Goal: Information Seeking & Learning: Find specific fact

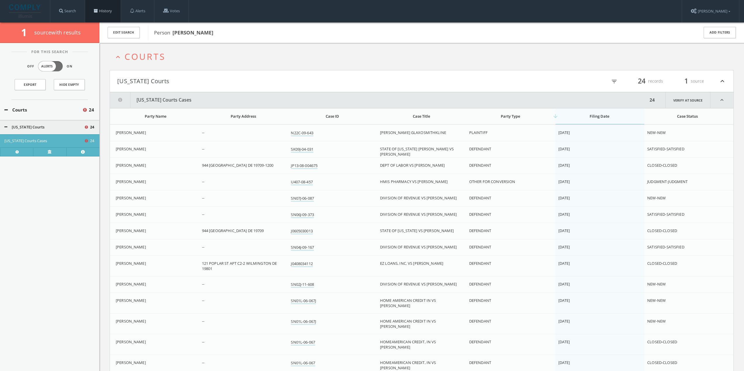
click at [111, 13] on link "History" at bounding box center [103, 11] width 36 height 22
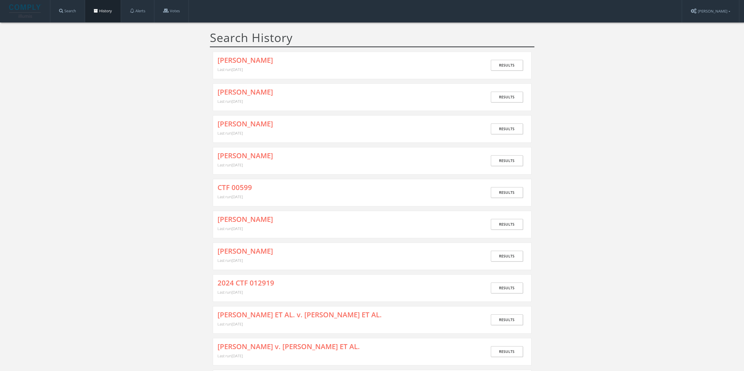
click at [97, 11] on span at bounding box center [96, 11] width 4 height 4
click at [237, 57] on link "[PERSON_NAME]" at bounding box center [245, 60] width 56 height 8
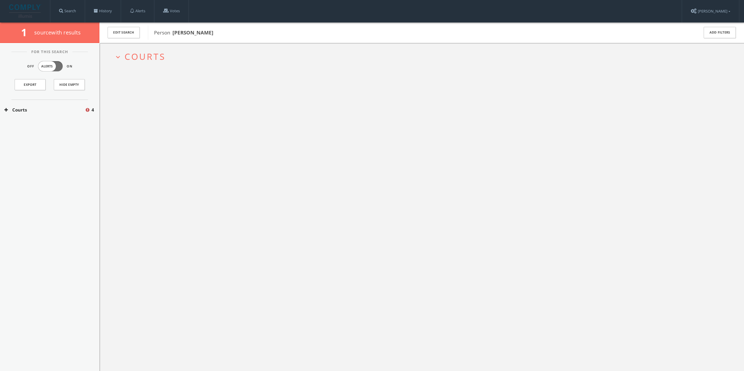
click at [134, 59] on span "Courts" at bounding box center [144, 57] width 41 height 12
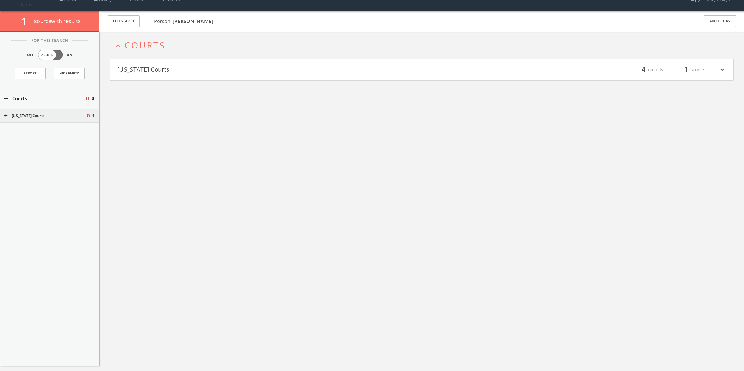
click at [143, 69] on button "[US_STATE] Courts" at bounding box center [269, 70] width 305 height 10
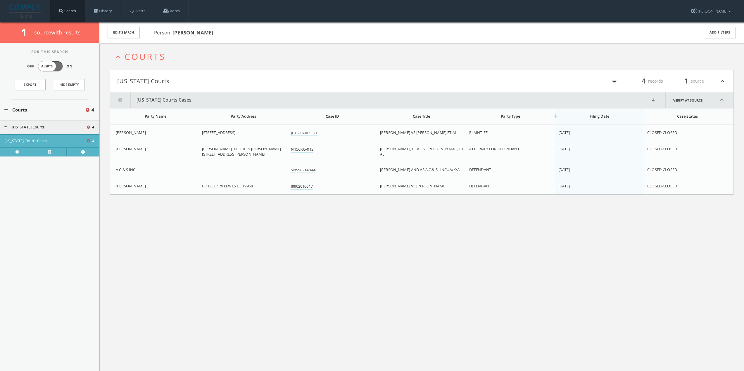
click at [76, 13] on link "Search" at bounding box center [67, 11] width 34 height 22
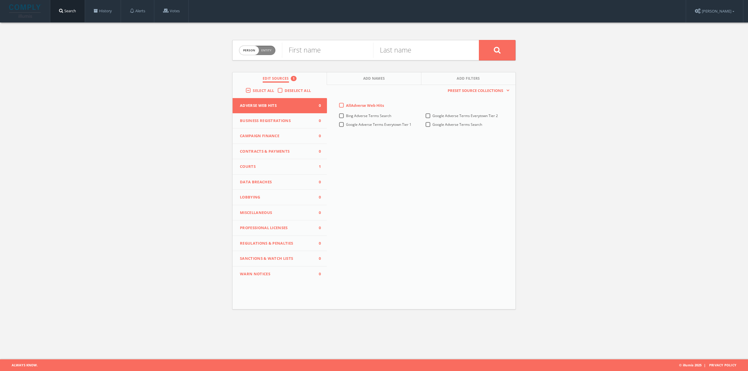
click at [279, 166] on span "Courts" at bounding box center [276, 167] width 72 height 6
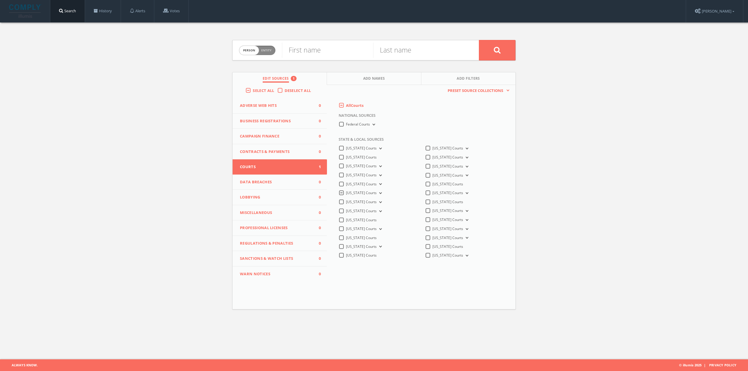
click at [378, 192] on button "[US_STATE] Courts" at bounding box center [380, 193] width 6 height 5
click at [376, 209] on span "[US_STATE] Courts Cases" at bounding box center [373, 209] width 41 height 5
click at [0, 0] on input "[US_STATE] Courts Cases" at bounding box center [0, 0] width 0 height 0
click at [536, 196] on div "Person Entity person First name Last name Edit Sources Add Names Add Filters Se…" at bounding box center [374, 173] width 748 height 300
click at [354, 200] on span "[US_STATE] Court Judgements" at bounding box center [377, 201] width 49 height 5
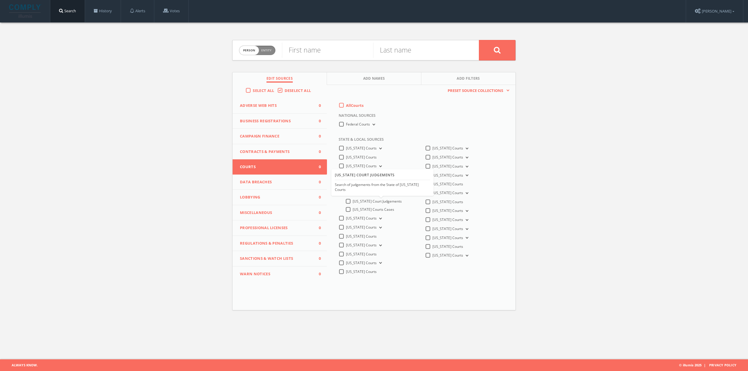
click at [0, 0] on input "[US_STATE] Court Judgements" at bounding box center [0, 0] width 0 height 0
click at [321, 54] on input "text" at bounding box center [327, 50] width 91 height 15
paste input "[PERSON_NAME]"
type input "[PERSON_NAME]"
drag, startPoint x: 337, startPoint y: 52, endPoint x: 268, endPoint y: 44, distance: 68.8
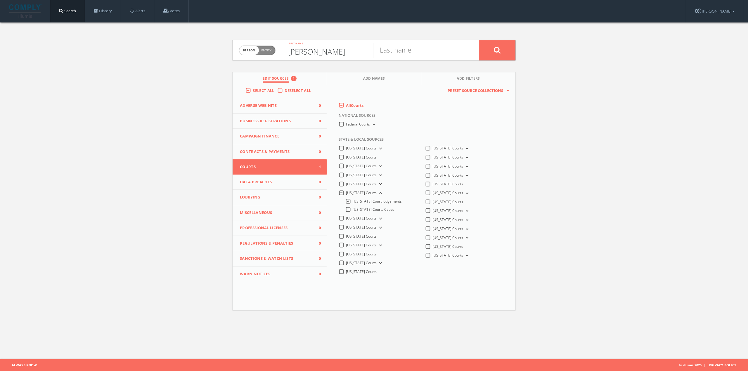
click at [268, 44] on form "Person Entity person [PERSON_NAME] First name Last name" at bounding box center [373, 50] width 283 height 20
paste input "[PERSON_NAME]"
click at [289, 52] on input "[PERSON_NAME]" at bounding box center [327, 50] width 91 height 15
type input "[PERSON_NAME]"
click at [390, 51] on input "text" at bounding box center [418, 50] width 91 height 15
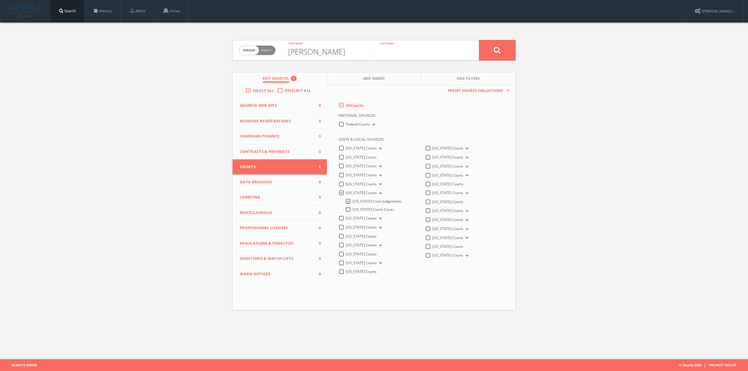
paste input "[PERSON_NAME]"
type input "[PERSON_NAME]"
click at [496, 52] on icon at bounding box center [497, 49] width 7 height 7
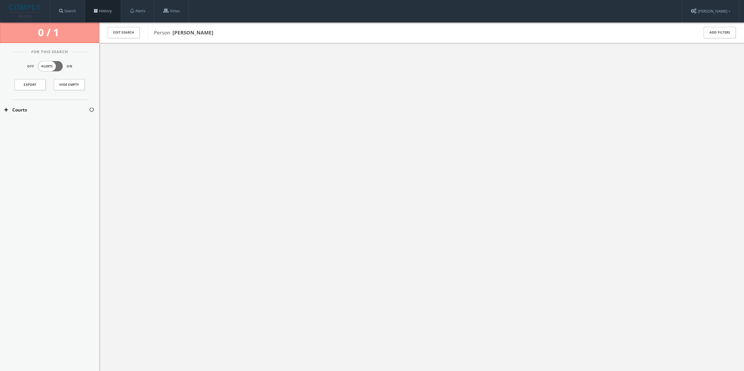
click at [103, 10] on link "History" at bounding box center [103, 11] width 36 height 22
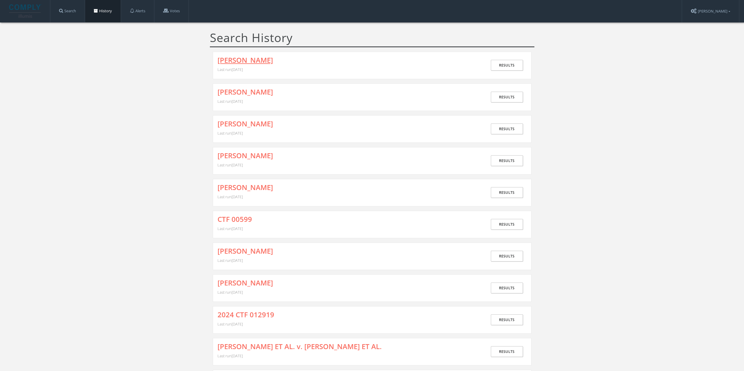
click at [264, 58] on link "[PERSON_NAME]" at bounding box center [245, 60] width 56 height 8
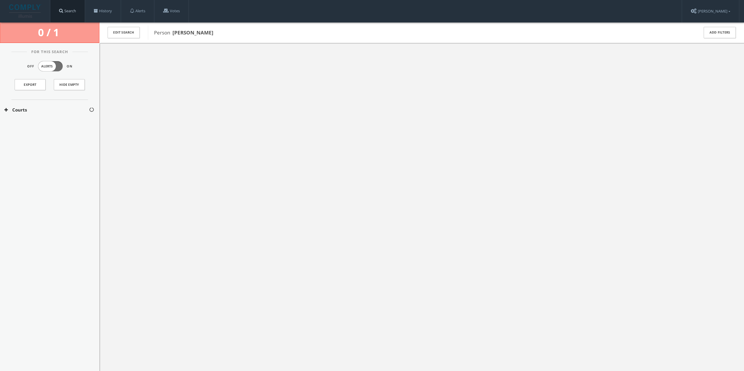
click at [74, 9] on link "Search" at bounding box center [67, 11] width 34 height 22
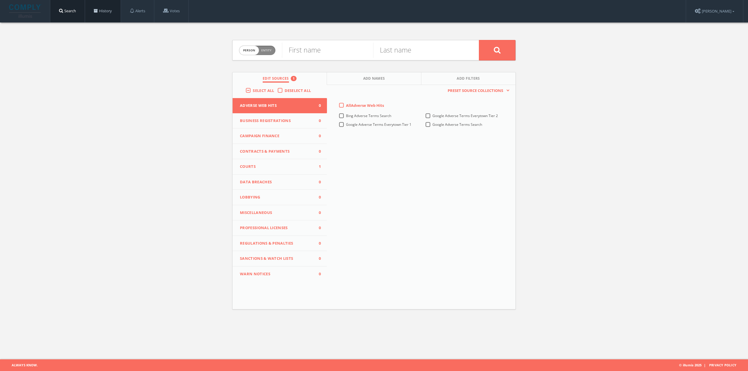
click at [97, 10] on span at bounding box center [96, 11] width 4 height 4
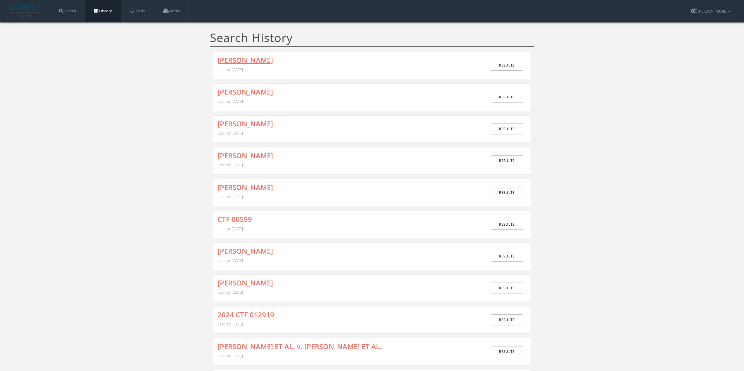
click at [238, 59] on link "[PERSON_NAME]" at bounding box center [245, 60] width 56 height 8
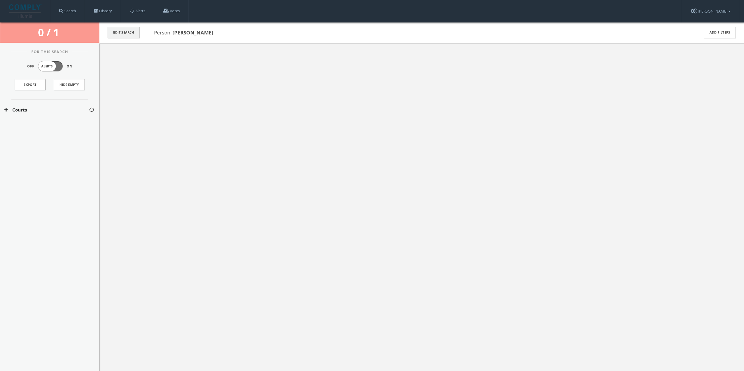
click at [116, 33] on button "Edit Search" at bounding box center [124, 32] width 32 height 11
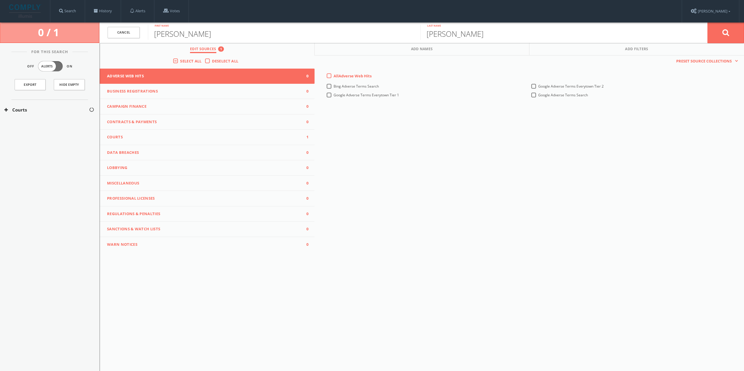
click at [212, 136] on span "Courts" at bounding box center [203, 137] width 193 height 6
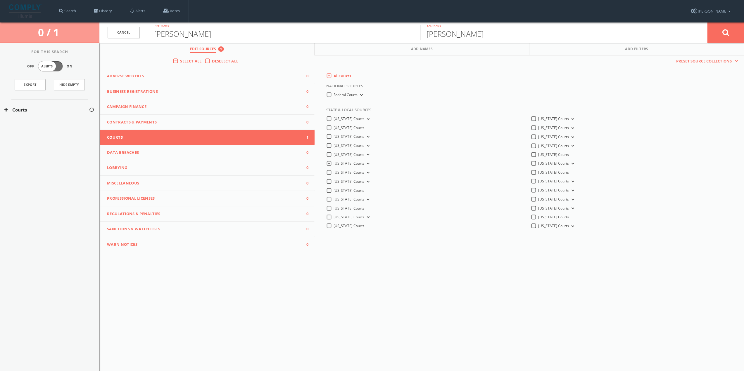
click at [366, 164] on icon at bounding box center [367, 164] width 2 height 2
click at [101, 11] on link "History" at bounding box center [103, 11] width 36 height 22
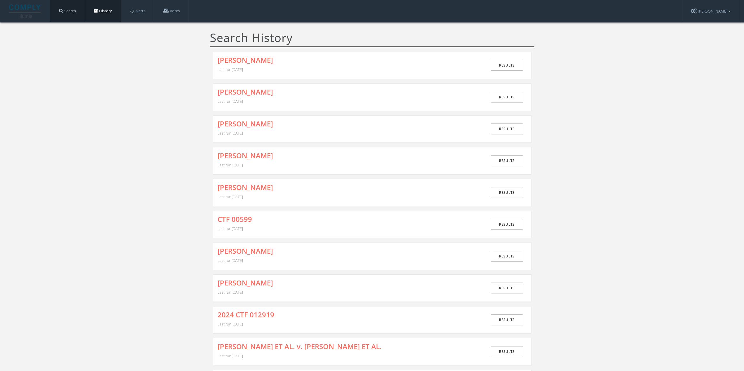
click at [75, 12] on link "Search" at bounding box center [67, 11] width 34 height 22
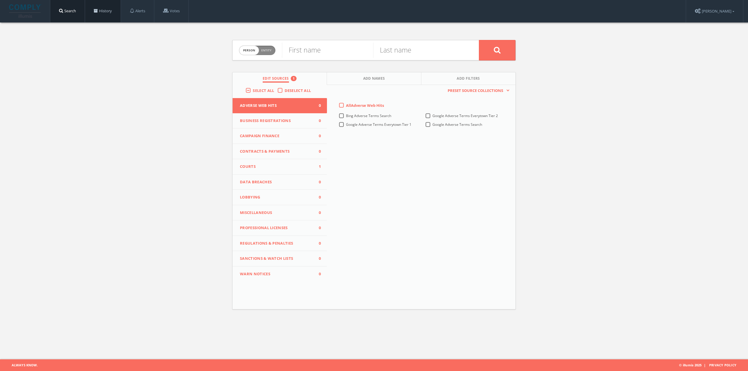
click at [96, 11] on span at bounding box center [96, 11] width 4 height 4
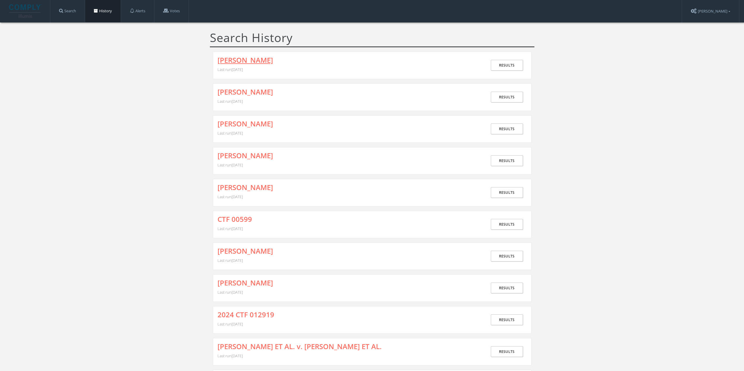
click at [252, 64] on link "[PERSON_NAME]" at bounding box center [245, 60] width 56 height 8
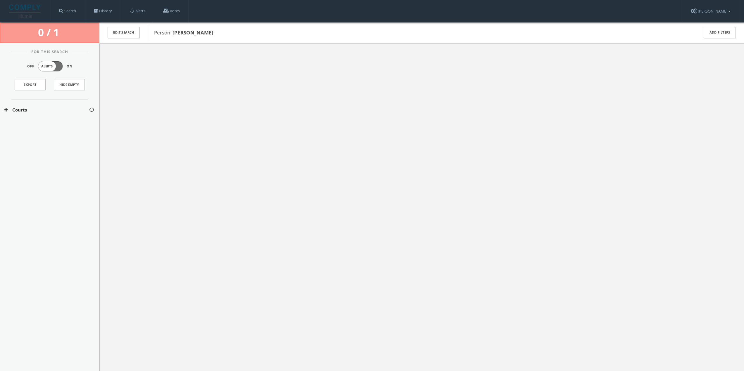
click at [25, 115] on div "Courts" at bounding box center [49, 110] width 99 height 20
click at [27, 124] on div "[US_STATE] Courts" at bounding box center [49, 127] width 99 height 15
click at [29, 144] on div "[US_STATE] Court Judgements" at bounding box center [49, 140] width 99 height 13
click at [55, 154] on link at bounding box center [49, 152] width 33 height 9
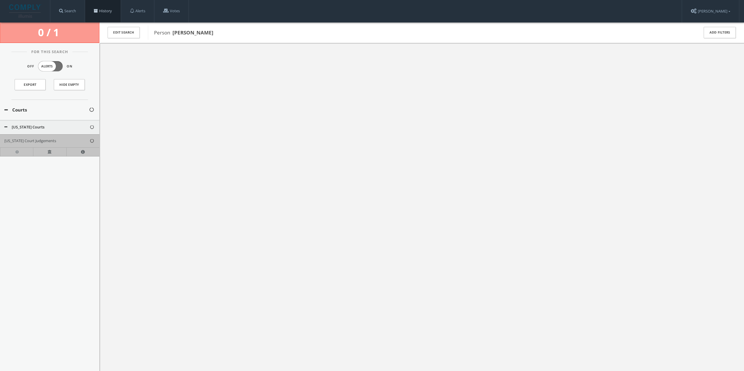
click at [95, 11] on link "History" at bounding box center [103, 11] width 36 height 22
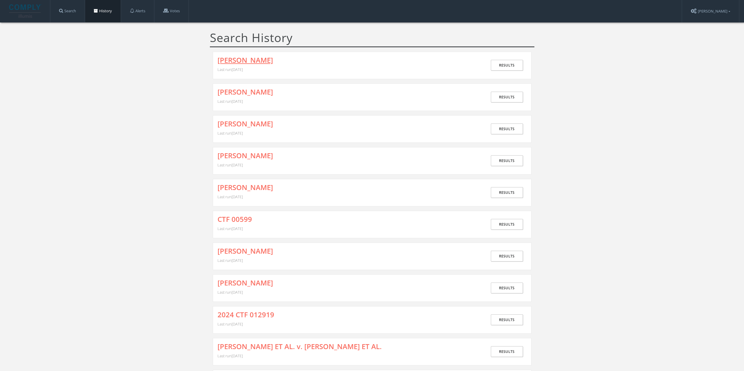
click at [242, 57] on link "[PERSON_NAME]" at bounding box center [245, 60] width 56 height 8
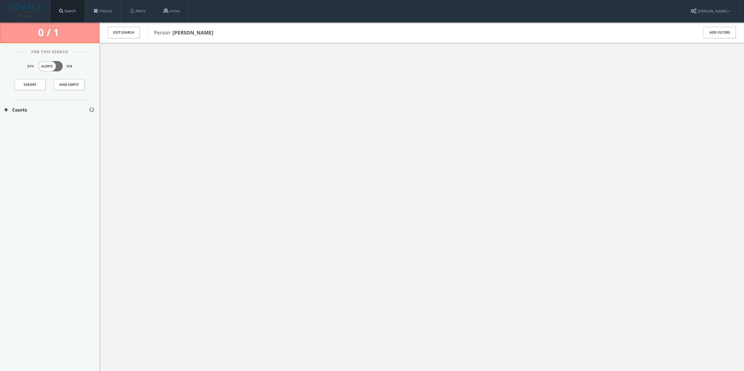
click at [81, 13] on link "Search" at bounding box center [67, 11] width 34 height 22
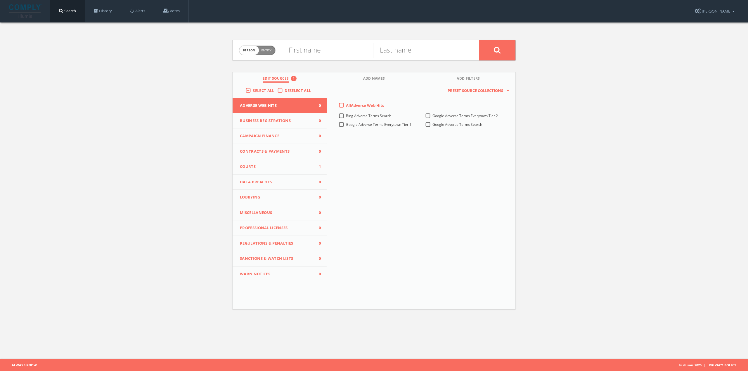
click at [308, 42] on div "First name" at bounding box center [327, 50] width 91 height 20
click at [311, 47] on input "text" at bounding box center [327, 50] width 91 height 15
click at [285, 174] on button "Courts 1" at bounding box center [280, 166] width 94 height 15
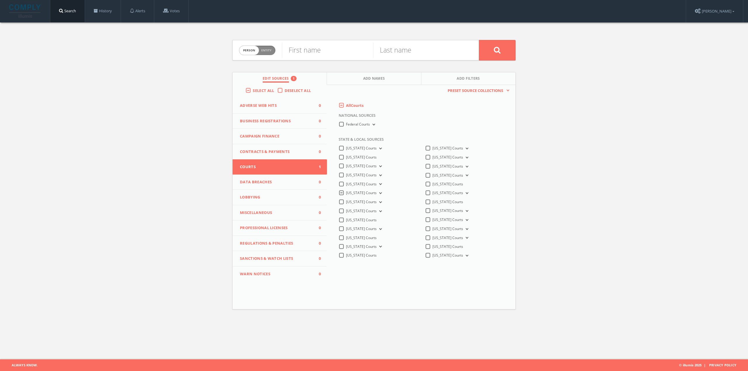
click at [377, 192] on button "[US_STATE] Courts" at bounding box center [380, 193] width 6 height 5
click at [322, 49] on input "text" at bounding box center [327, 50] width 91 height 15
type input "[PERSON_NAME]"
click at [416, 53] on input "text" at bounding box center [418, 50] width 91 height 15
type input "[PERSON_NAME]"
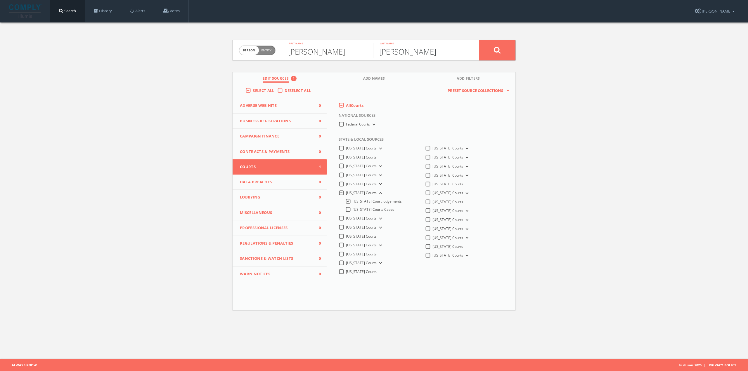
click at [479, 40] on button at bounding box center [497, 50] width 37 height 20
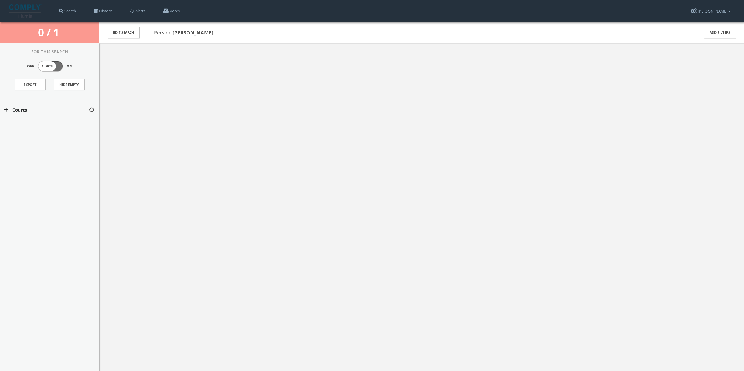
click at [403, 113] on div at bounding box center [421, 228] width 644 height 371
drag, startPoint x: 44, startPoint y: 110, endPoint x: 40, endPoint y: 116, distance: 6.9
click at [44, 110] on button "Courts" at bounding box center [46, 110] width 84 height 7
click at [30, 125] on button "[US_STATE] Courts" at bounding box center [46, 127] width 85 height 6
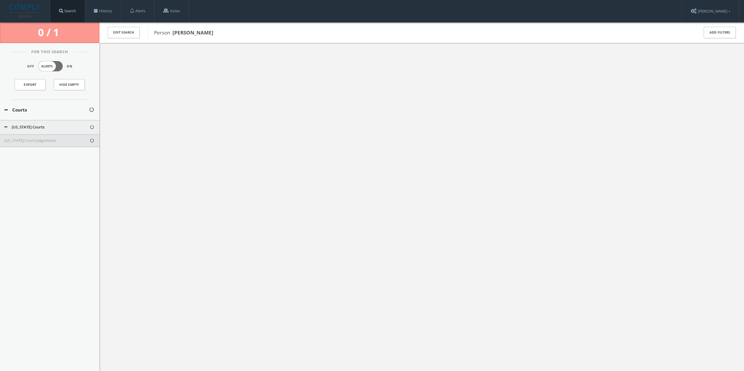
click at [77, 11] on link "Search" at bounding box center [67, 11] width 34 height 22
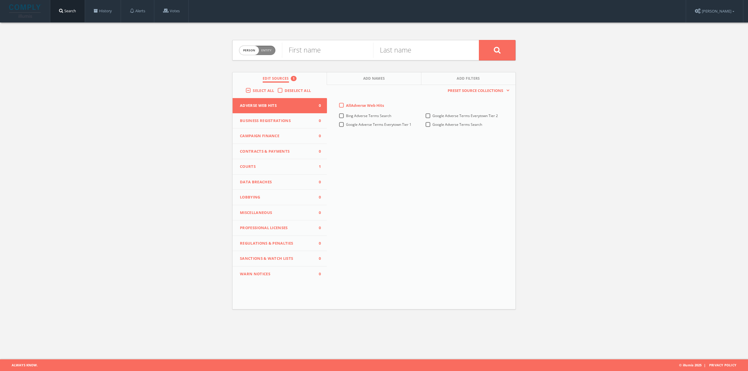
click at [285, 163] on button "Courts 1" at bounding box center [280, 166] width 94 height 15
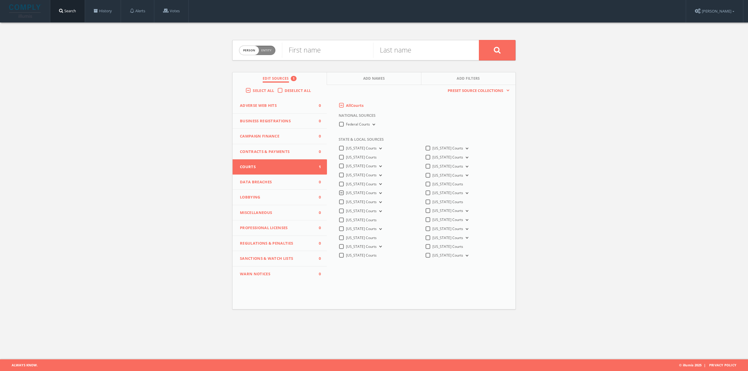
click at [378, 192] on button "[US_STATE] Courts" at bounding box center [380, 193] width 6 height 5
click at [107, 18] on link "History" at bounding box center [103, 11] width 36 height 22
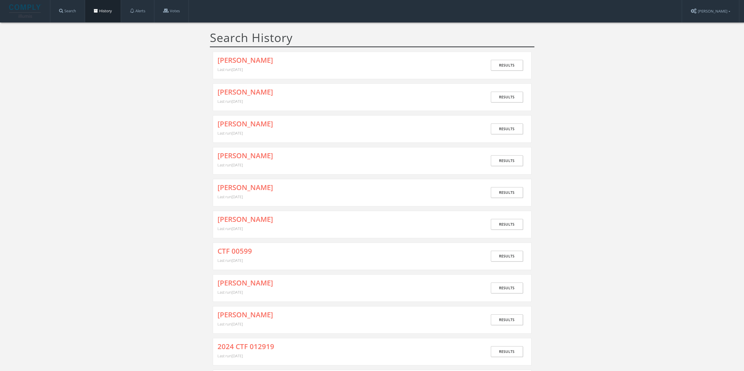
click at [261, 65] on div "[PERSON_NAME] Last run [DATE]" at bounding box center [351, 65] width 269 height 18
click at [255, 62] on link "[PERSON_NAME]" at bounding box center [245, 60] width 56 height 8
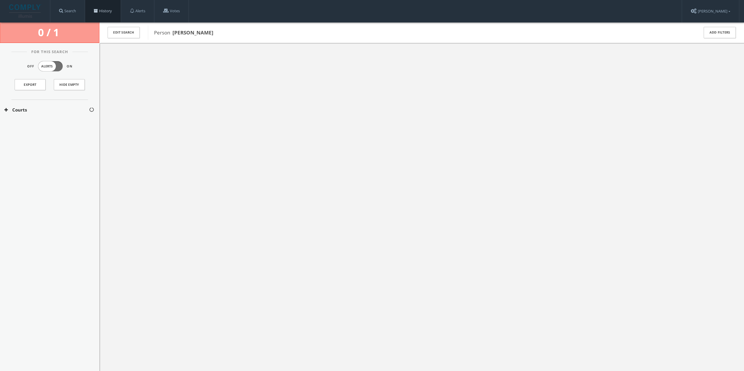
click at [97, 13] on span at bounding box center [96, 11] width 4 height 4
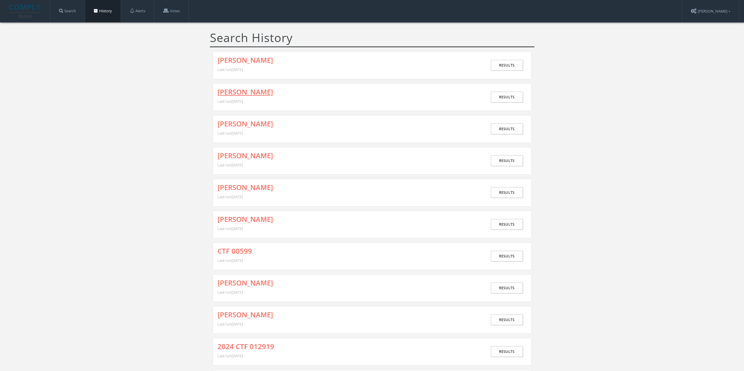
click at [237, 92] on link "[PERSON_NAME]" at bounding box center [245, 92] width 56 height 8
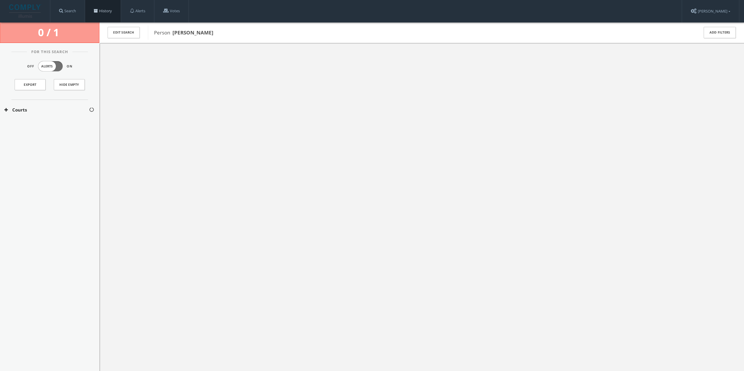
click at [100, 12] on link "History" at bounding box center [103, 11] width 36 height 22
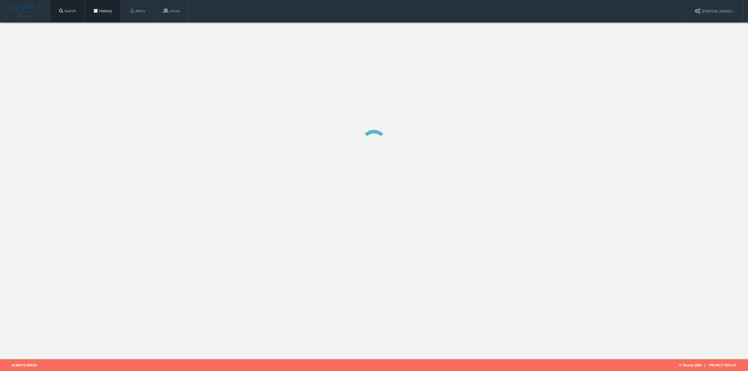
click at [75, 11] on link "Search" at bounding box center [67, 11] width 34 height 22
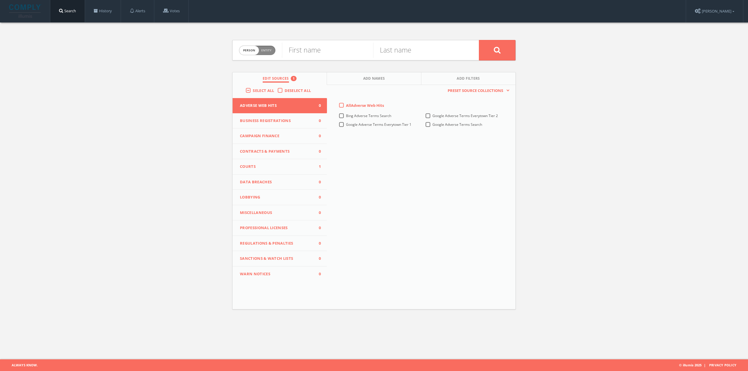
click at [283, 165] on span "Courts" at bounding box center [276, 167] width 72 height 6
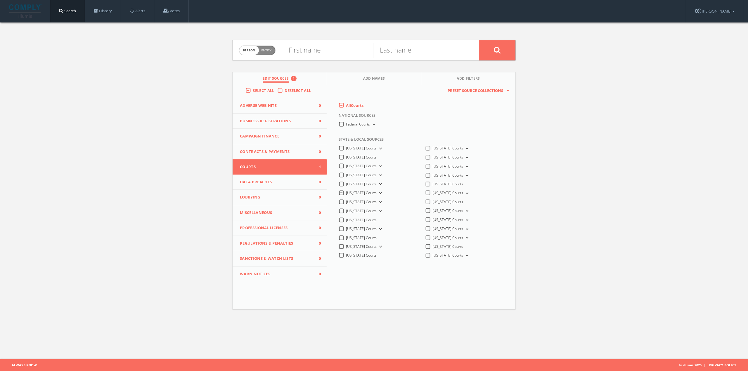
click at [377, 192] on button "[US_STATE] Courts" at bounding box center [380, 193] width 6 height 5
drag, startPoint x: 301, startPoint y: 55, endPoint x: 297, endPoint y: 54, distance: 4.2
click at [299, 54] on input "text" at bounding box center [327, 50] width 91 height 15
type input "a"
type input "[PERSON_NAME]"
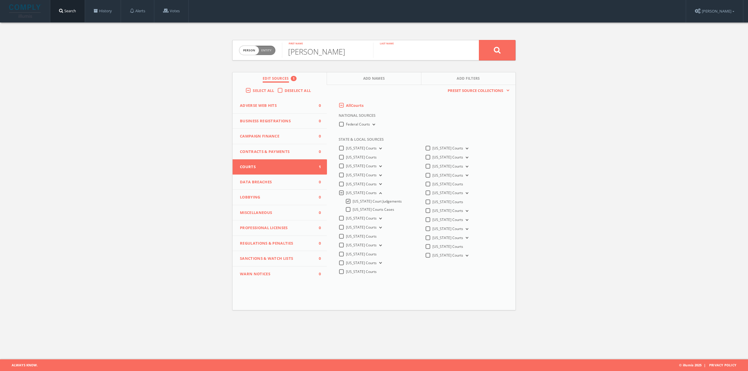
click at [401, 48] on input "text" at bounding box center [418, 50] width 91 height 15
type input "[PERSON_NAME]"
click at [479, 40] on button at bounding box center [497, 50] width 37 height 20
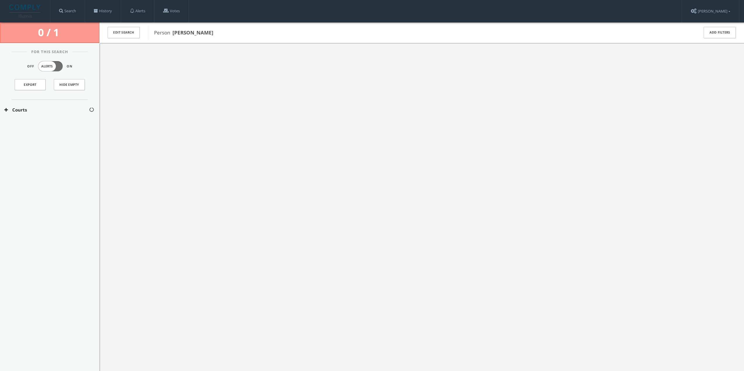
click at [56, 113] on button "Courts" at bounding box center [46, 110] width 84 height 7
click at [53, 122] on div "[US_STATE] Courts" at bounding box center [49, 127] width 99 height 15
click at [47, 137] on div "[US_STATE] Court Judgements" at bounding box center [49, 140] width 99 height 13
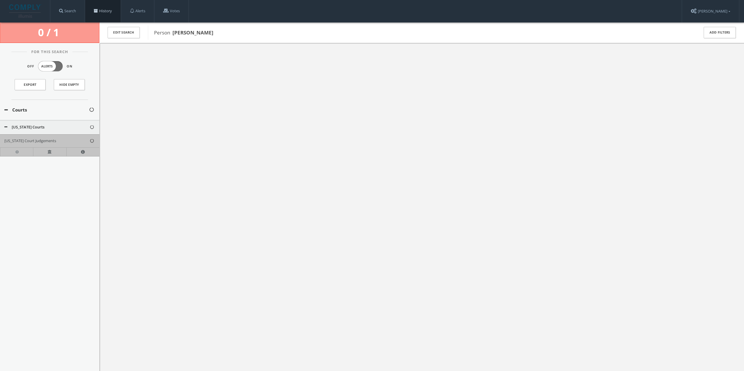
click at [111, 13] on link "History" at bounding box center [103, 11] width 36 height 22
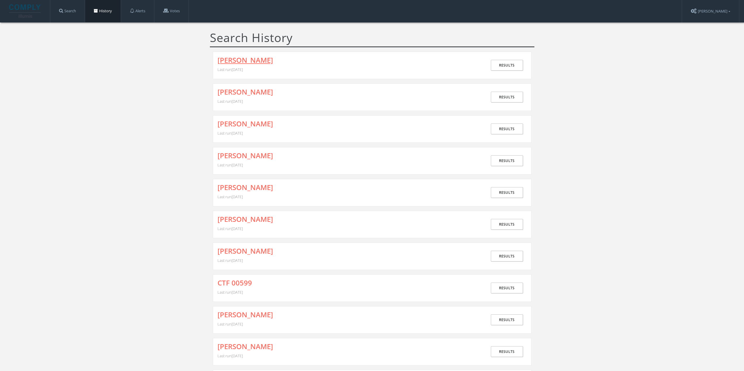
click at [263, 60] on link "[PERSON_NAME]" at bounding box center [245, 60] width 56 height 8
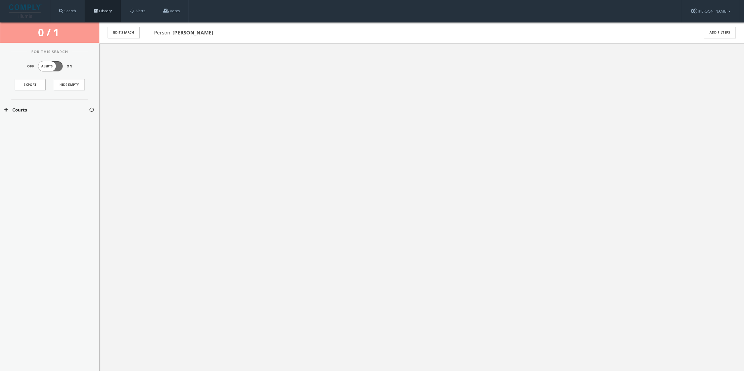
click at [97, 12] on span at bounding box center [96, 11] width 4 height 4
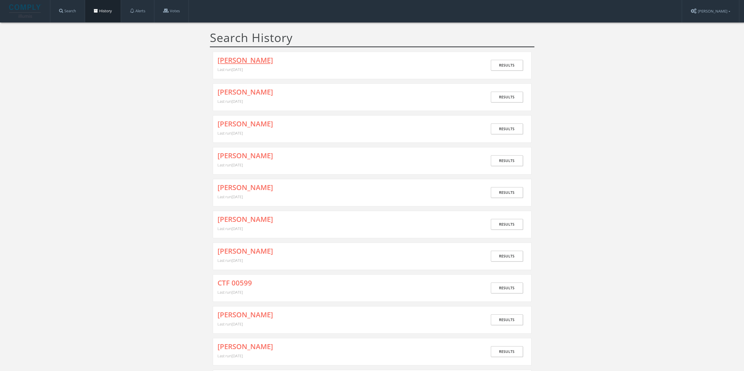
click at [250, 61] on link "[PERSON_NAME]" at bounding box center [245, 60] width 56 height 8
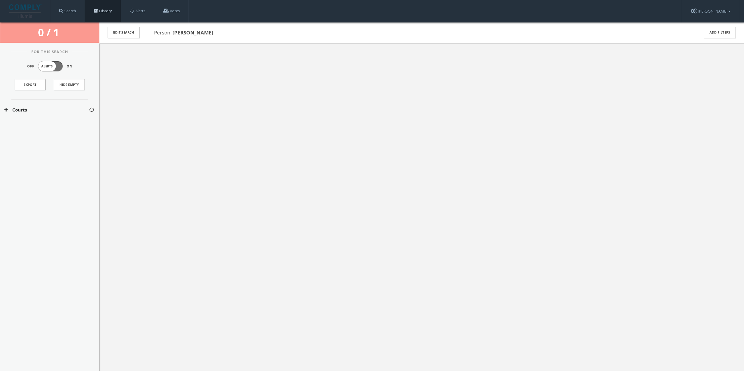
click at [102, 16] on link "History" at bounding box center [103, 11] width 36 height 22
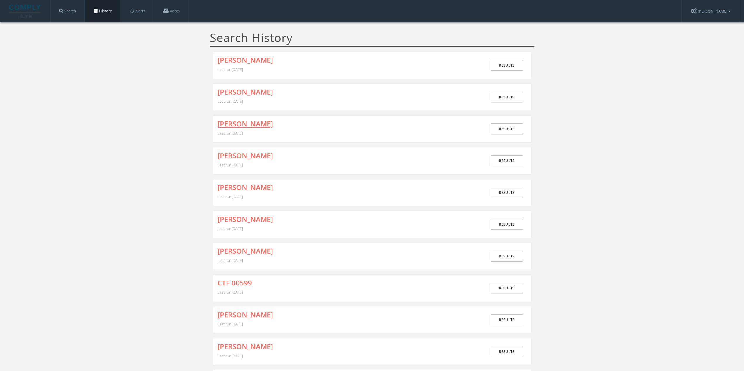
click at [237, 128] on link "[PERSON_NAME]" at bounding box center [245, 124] width 56 height 8
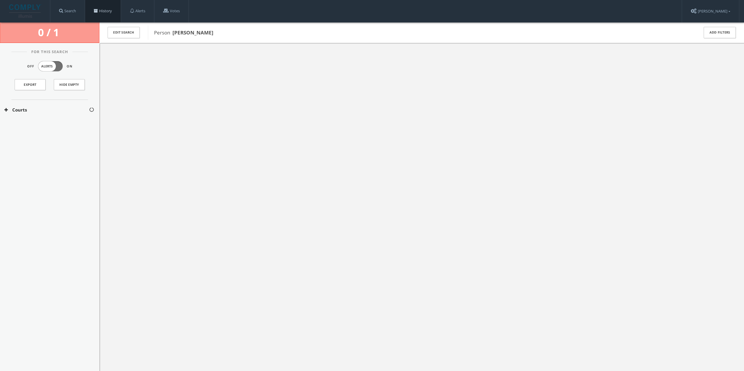
click at [103, 17] on link "History" at bounding box center [103, 11] width 36 height 22
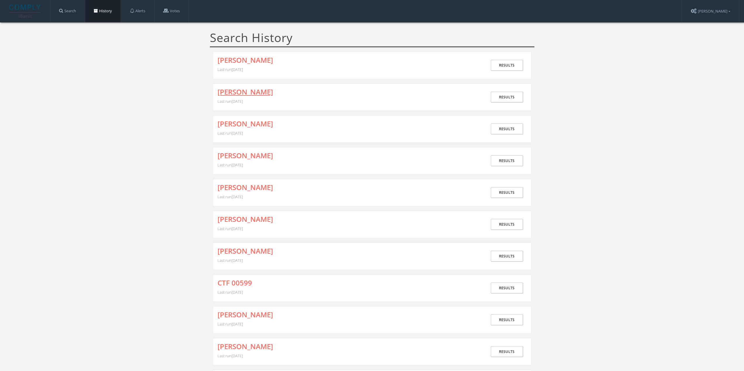
click at [241, 93] on link "[PERSON_NAME]" at bounding box center [245, 92] width 56 height 8
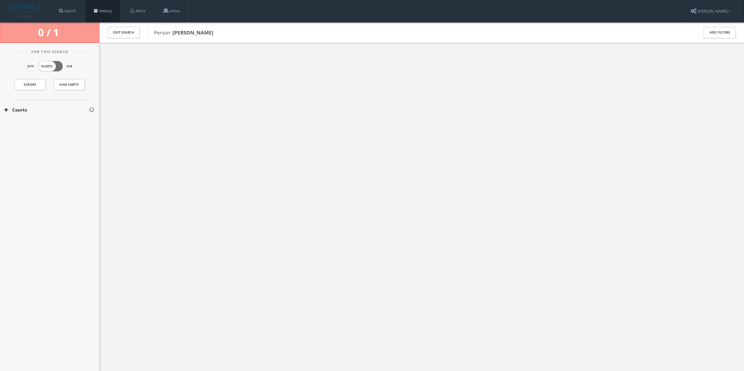
click at [92, 12] on link "History" at bounding box center [103, 11] width 36 height 22
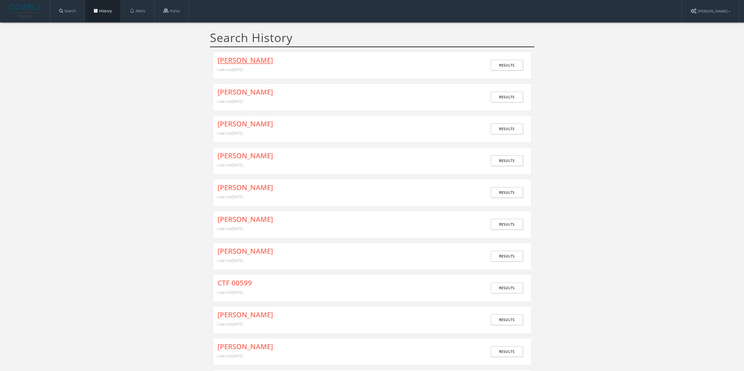
click at [243, 59] on link "[PERSON_NAME]" at bounding box center [245, 60] width 56 height 8
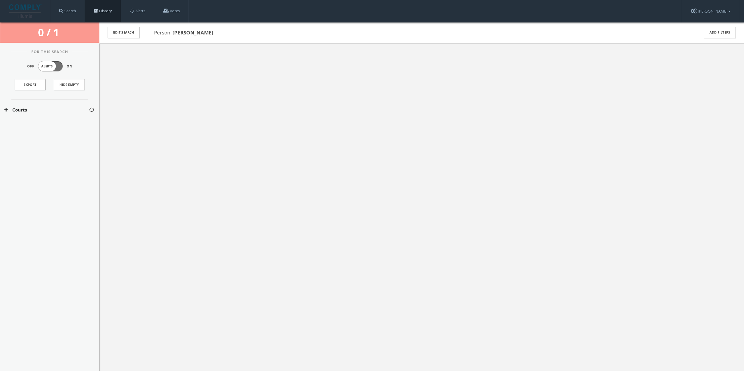
click at [108, 13] on link "History" at bounding box center [103, 11] width 36 height 22
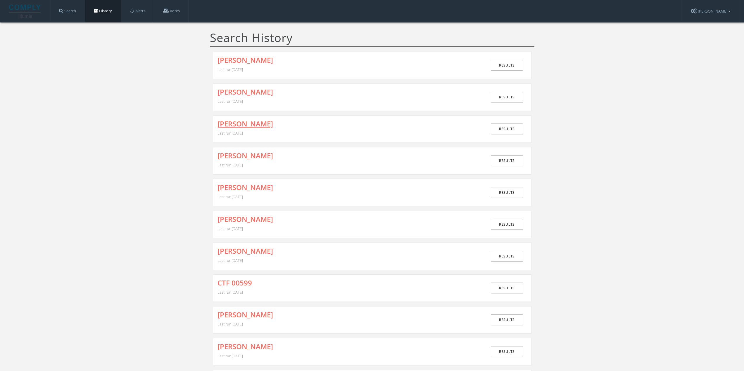
click at [258, 126] on link "[PERSON_NAME]" at bounding box center [245, 124] width 56 height 8
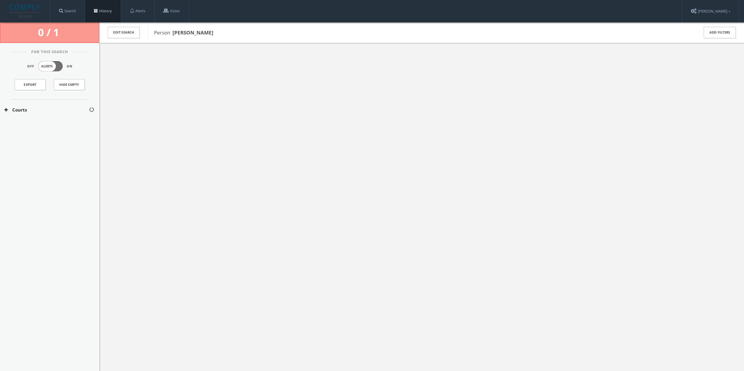
click at [112, 11] on link "History" at bounding box center [103, 11] width 36 height 22
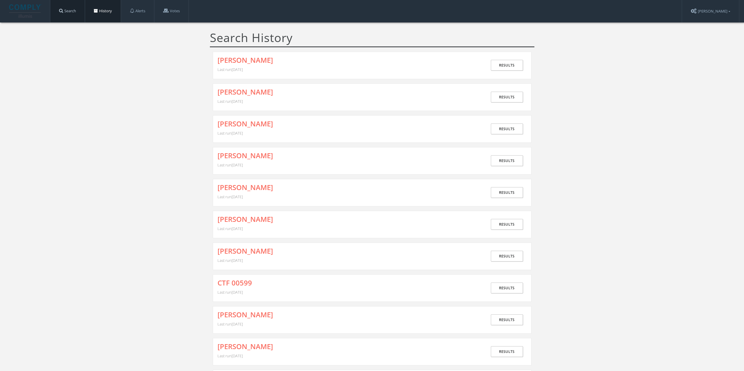
click at [70, 10] on link "Search" at bounding box center [67, 11] width 34 height 22
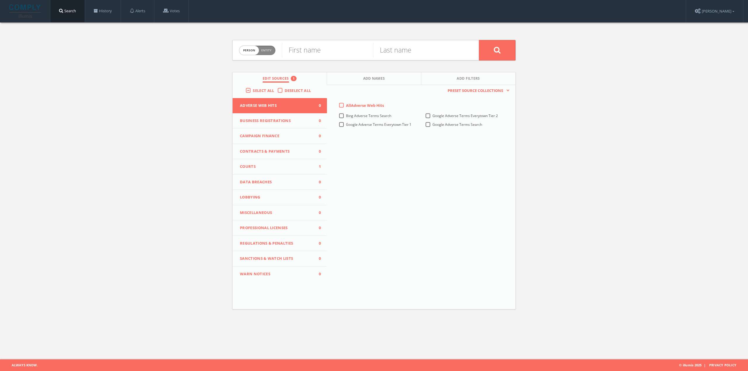
click at [277, 166] on span "Courts" at bounding box center [276, 167] width 72 height 6
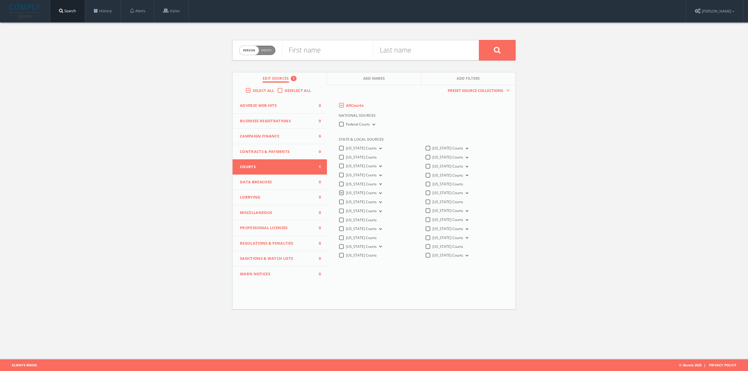
click at [378, 192] on button "[US_STATE] Courts" at bounding box center [380, 193] width 6 height 5
click at [293, 49] on input "text" at bounding box center [327, 50] width 91 height 15
paste input "[PERSON_NAME] [PERSON_NAME]"
click at [289, 50] on input "[PERSON_NAME] [PERSON_NAME]" at bounding box center [327, 50] width 91 height 15
type input "[PERSON_NAME] [PERSON_NAME]"
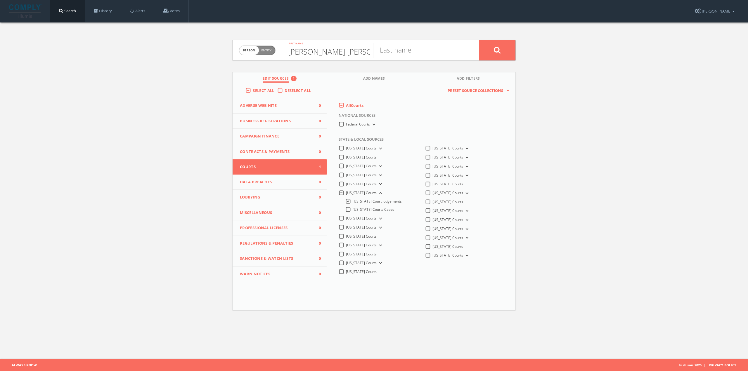
click at [414, 61] on div "Person Entity person [PERSON_NAME] [PERSON_NAME] First name Last name Edit Sour…" at bounding box center [374, 173] width 292 height 300
click at [414, 57] on input "text" at bounding box center [418, 50] width 91 height 15
click at [399, 52] on input "text" at bounding box center [418, 50] width 91 height 15
paste input "[PERSON_NAME]"
type input "[PERSON_NAME]"
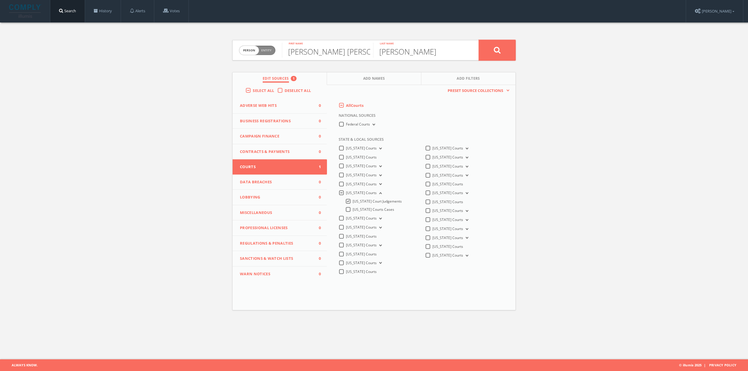
click at [493, 54] on button at bounding box center [497, 50] width 37 height 20
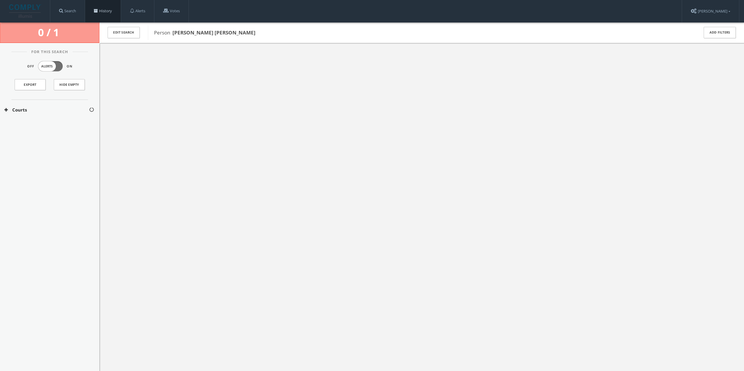
click at [114, 15] on link "History" at bounding box center [103, 11] width 36 height 22
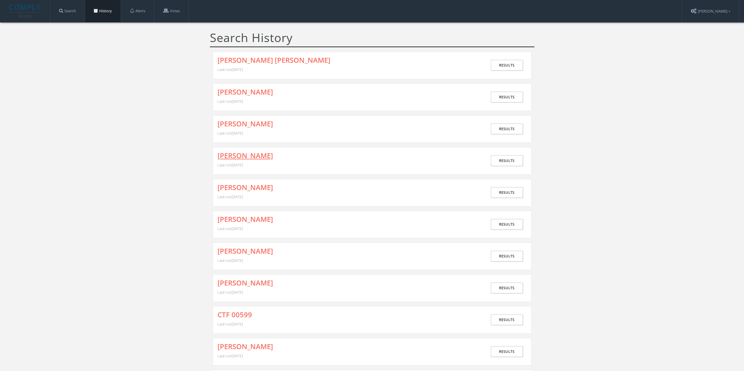
click at [246, 157] on link "[PERSON_NAME]" at bounding box center [245, 156] width 56 height 8
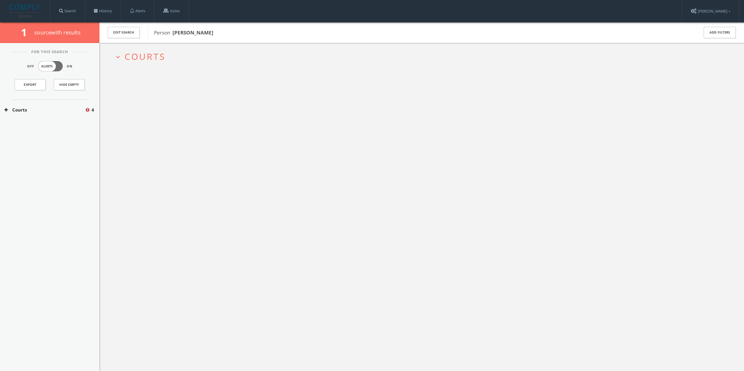
click at [154, 54] on span "Courts" at bounding box center [144, 57] width 41 height 12
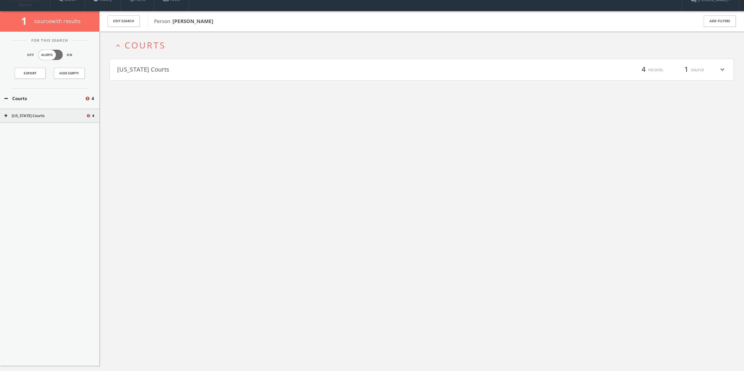
click at [176, 73] on button "[US_STATE] Courts" at bounding box center [269, 70] width 305 height 10
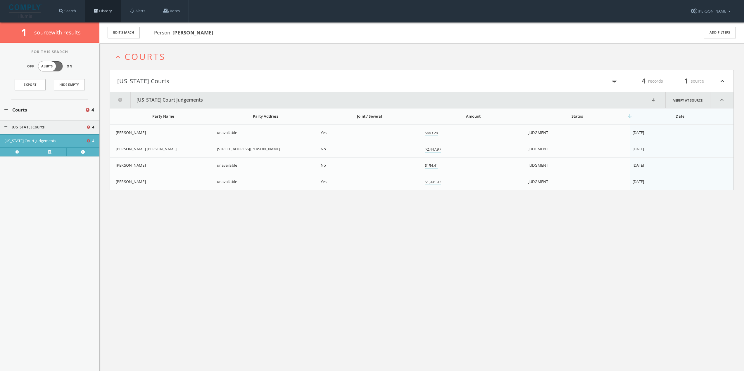
click at [95, 13] on link "History" at bounding box center [103, 11] width 36 height 22
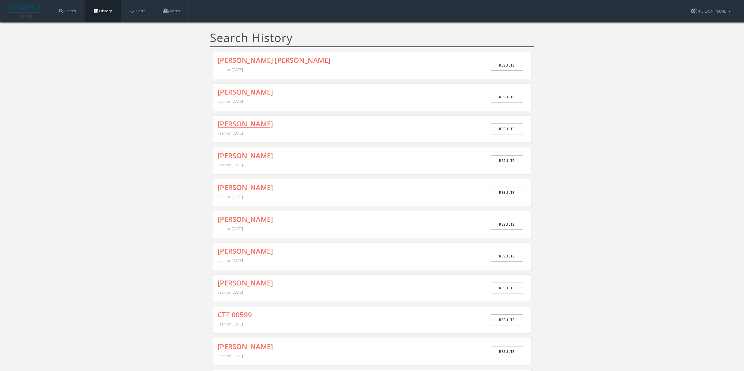
click at [247, 121] on link "[PERSON_NAME]" at bounding box center [245, 124] width 56 height 8
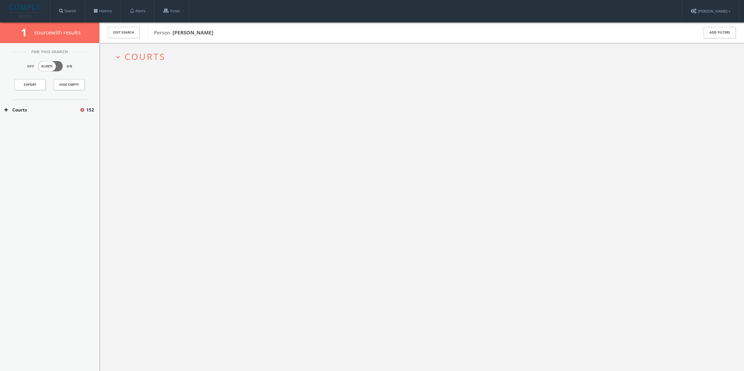
click at [134, 58] on span "Courts" at bounding box center [144, 57] width 41 height 12
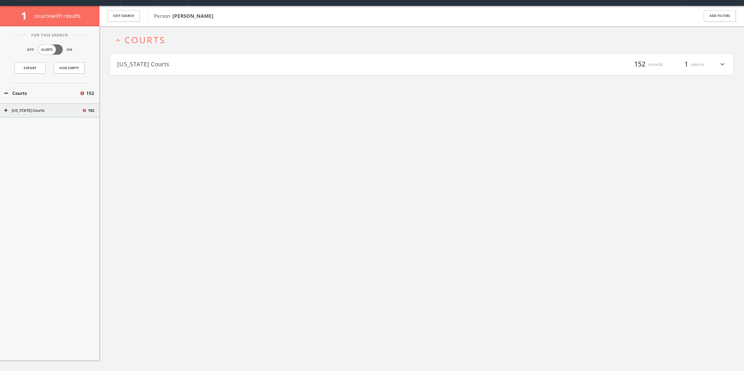
click at [155, 65] on button "[US_STATE] Courts" at bounding box center [269, 65] width 305 height 10
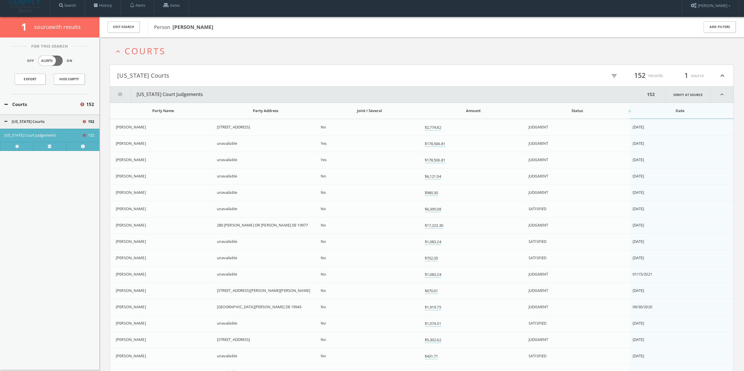
scroll to position [4, 0]
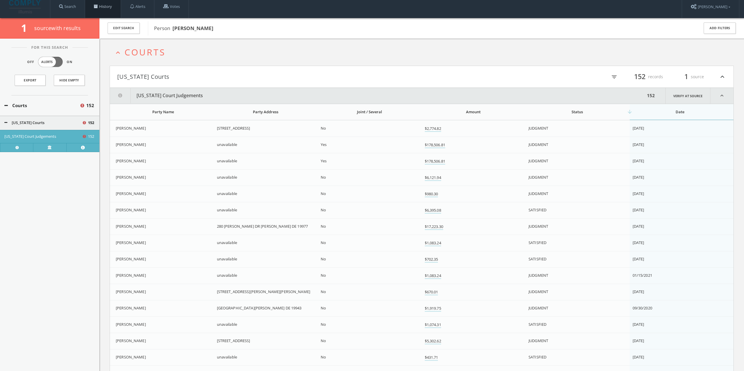
click at [98, 3] on link "History" at bounding box center [103, 7] width 36 height 22
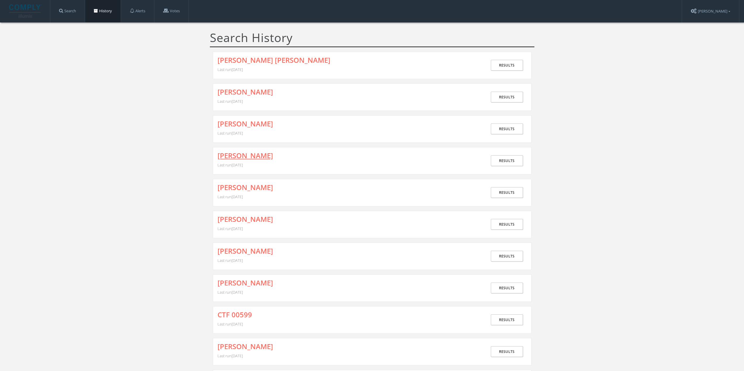
click at [231, 154] on link "[PERSON_NAME]" at bounding box center [245, 156] width 56 height 8
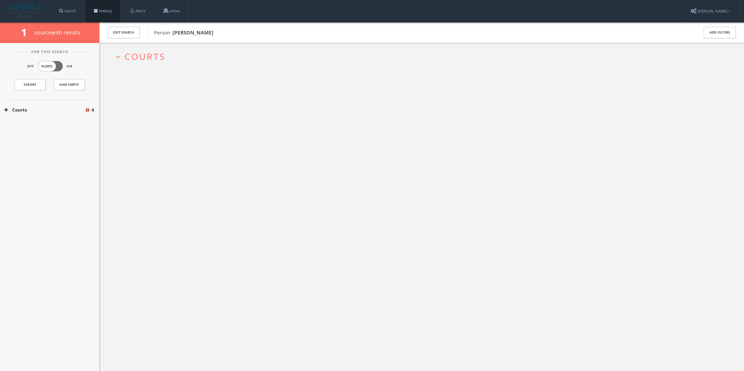
click at [105, 12] on link "History" at bounding box center [103, 11] width 36 height 22
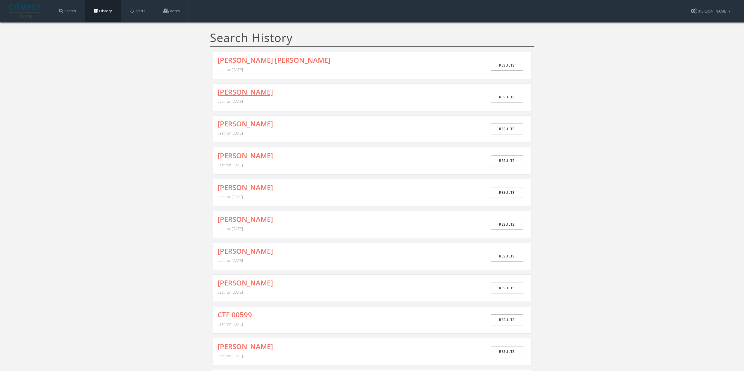
click at [233, 93] on link "[PERSON_NAME]" at bounding box center [245, 92] width 56 height 8
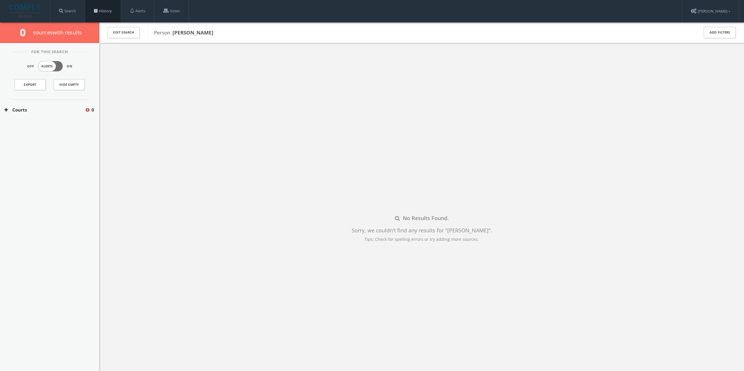
click at [106, 11] on link "History" at bounding box center [103, 11] width 36 height 22
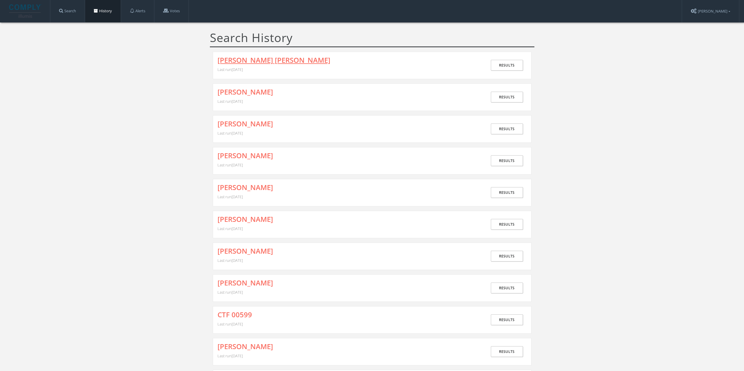
click at [251, 60] on link "[PERSON_NAME] [PERSON_NAME]" at bounding box center [273, 60] width 113 height 8
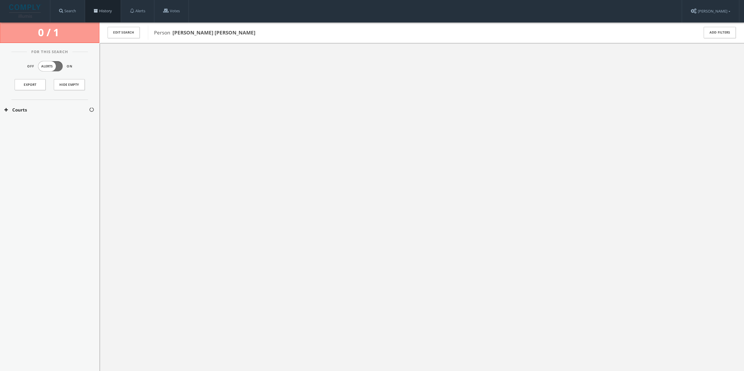
click at [114, 9] on link "History" at bounding box center [103, 11] width 36 height 22
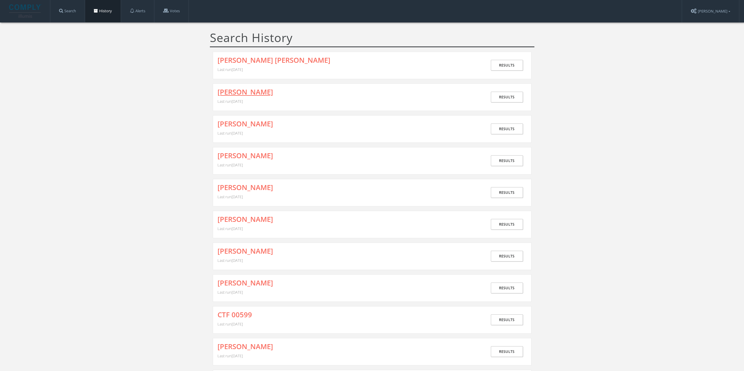
click at [253, 96] on link "[PERSON_NAME]" at bounding box center [245, 92] width 56 height 8
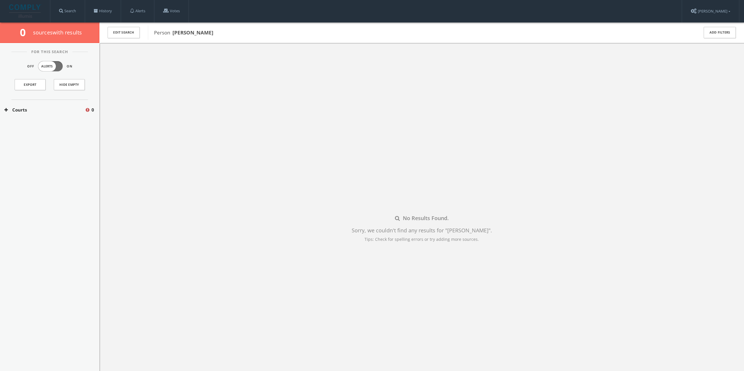
click at [64, 107] on button "Courts" at bounding box center [44, 110] width 80 height 7
click at [53, 125] on button "[US_STATE] Courts" at bounding box center [45, 127] width 82 height 6
click at [60, 142] on button "[US_STATE] Court Judgements" at bounding box center [45, 141] width 82 height 6
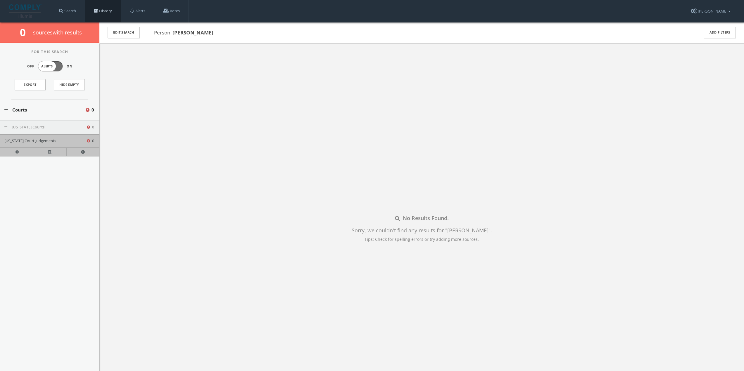
click at [109, 8] on link "History" at bounding box center [103, 11] width 36 height 22
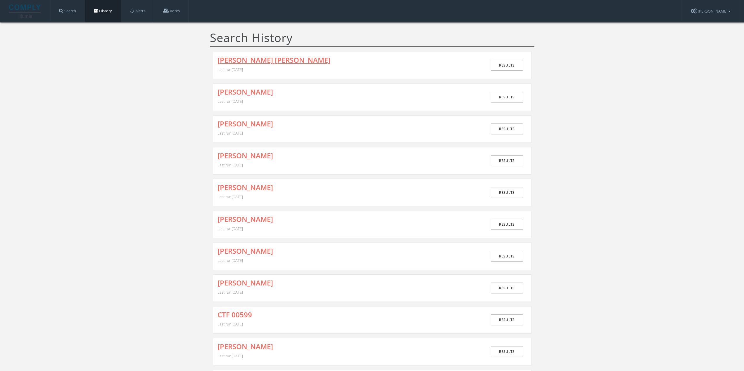
click at [247, 59] on link "[PERSON_NAME] [PERSON_NAME]" at bounding box center [273, 60] width 113 height 8
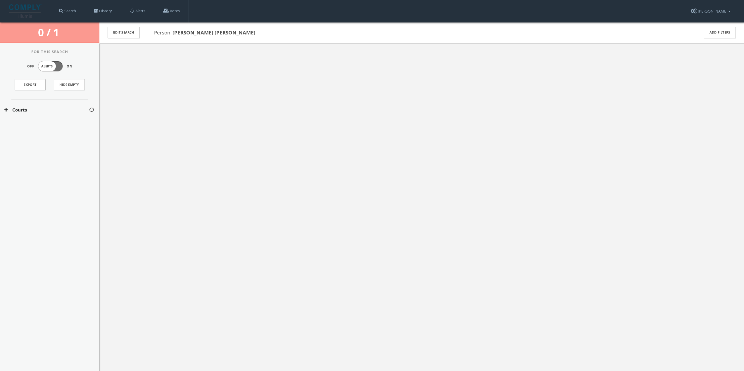
click at [181, 118] on div at bounding box center [421, 228] width 644 height 371
click at [181, 117] on div at bounding box center [421, 228] width 644 height 371
click at [33, 112] on button "Courts" at bounding box center [46, 110] width 84 height 7
click at [34, 125] on button "[US_STATE] Courts" at bounding box center [46, 127] width 85 height 6
click at [37, 143] on button "[US_STATE] Court Judgements" at bounding box center [46, 141] width 85 height 6
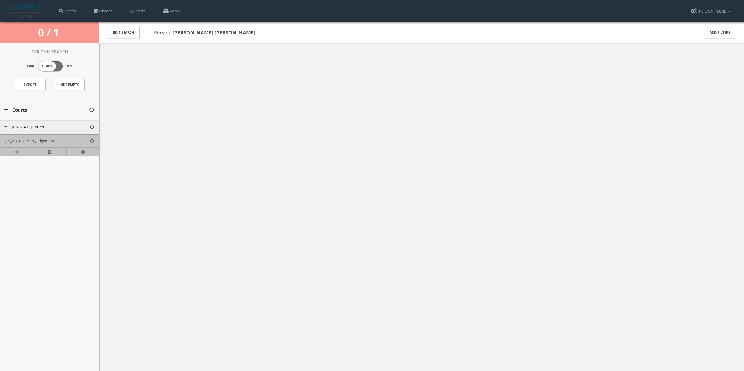
click at [180, 180] on div at bounding box center [421, 228] width 644 height 371
click at [105, 14] on link "History" at bounding box center [103, 11] width 36 height 22
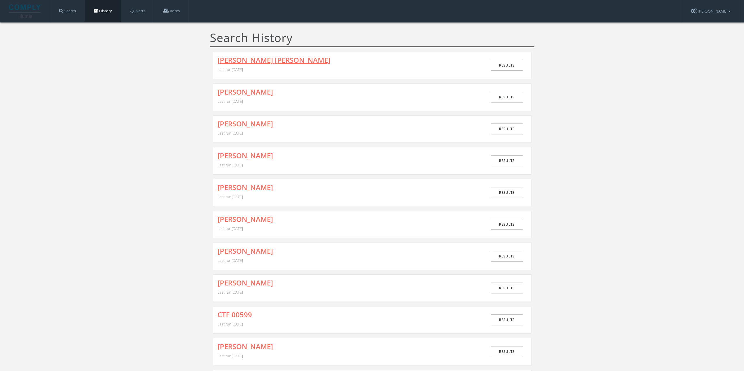
click at [242, 61] on link "[PERSON_NAME] [PERSON_NAME]" at bounding box center [273, 60] width 113 height 8
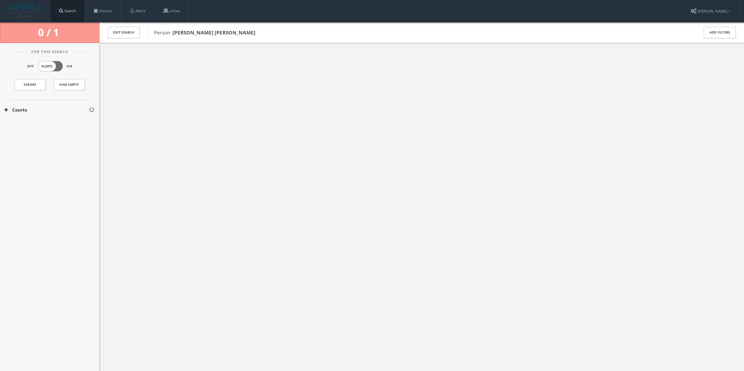
click at [79, 11] on link "Search" at bounding box center [67, 11] width 34 height 22
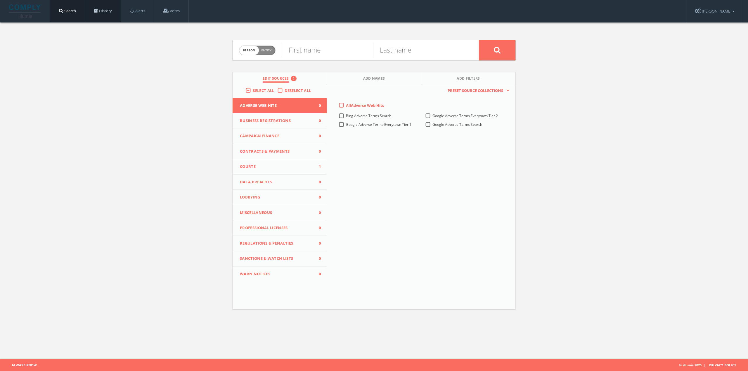
click at [113, 14] on link "History" at bounding box center [103, 11] width 36 height 22
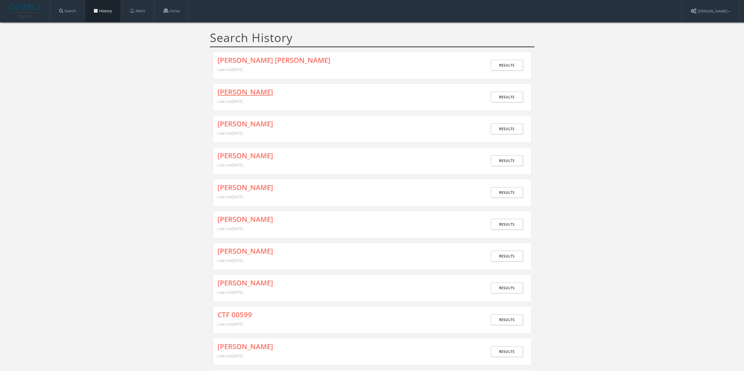
click at [237, 89] on link "[PERSON_NAME]" at bounding box center [245, 92] width 56 height 8
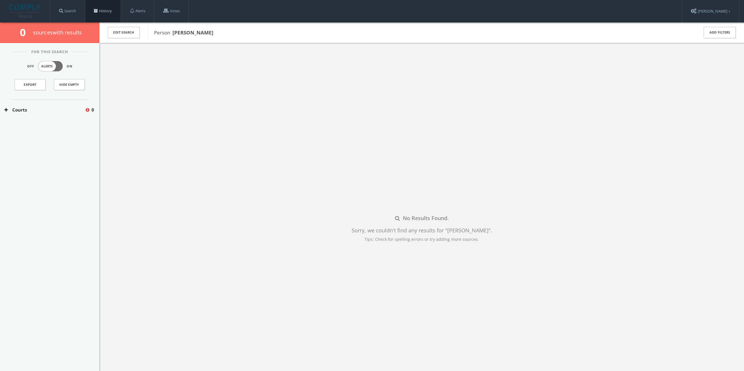
click at [98, 8] on link "History" at bounding box center [103, 11] width 36 height 22
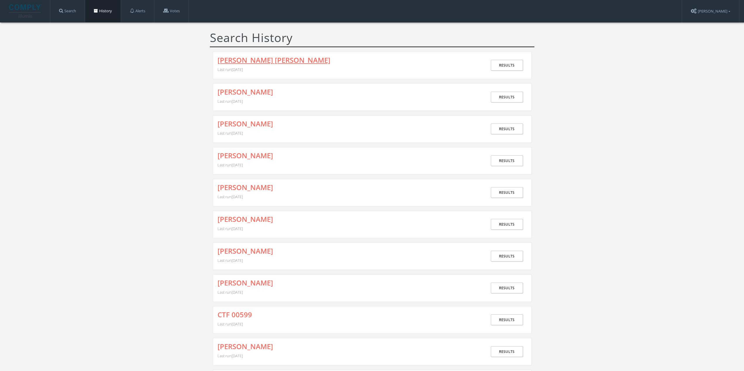
click at [257, 63] on link "[PERSON_NAME] [PERSON_NAME]" at bounding box center [273, 60] width 113 height 8
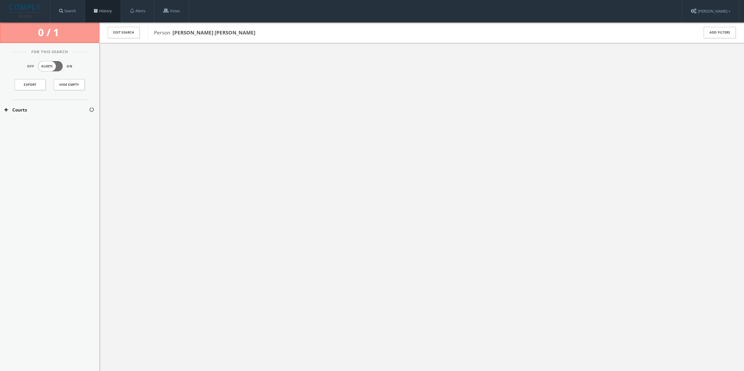
click at [106, 10] on link "History" at bounding box center [103, 11] width 36 height 22
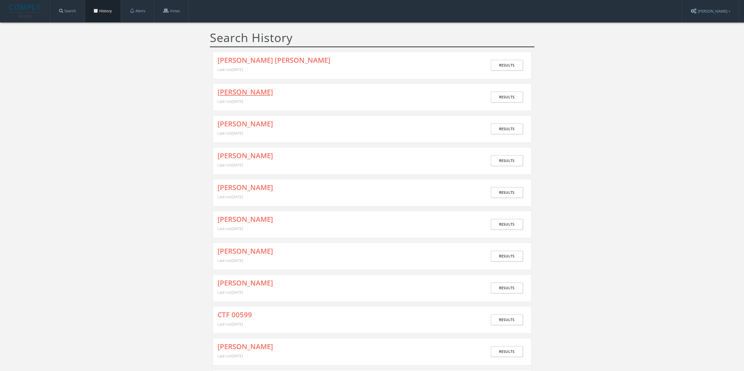
click at [257, 91] on link "[PERSON_NAME]" at bounding box center [245, 92] width 56 height 8
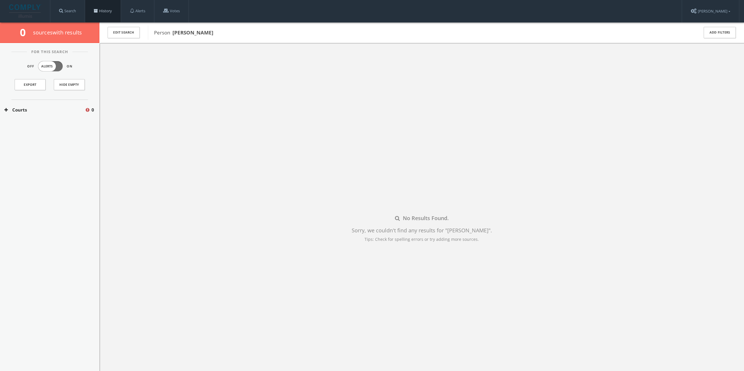
click at [108, 12] on link "History" at bounding box center [103, 11] width 36 height 22
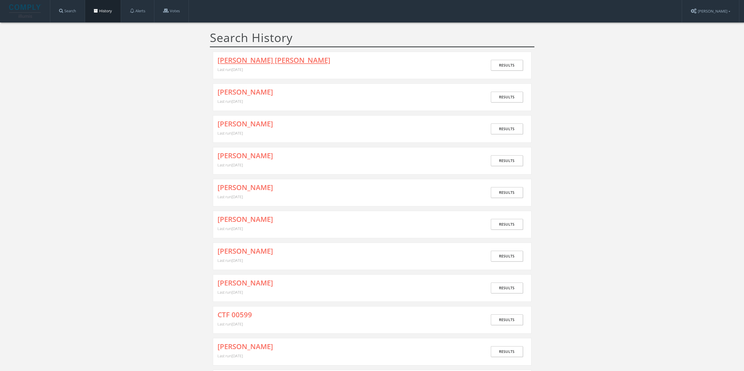
click at [291, 62] on link "[PERSON_NAME] [PERSON_NAME]" at bounding box center [273, 60] width 113 height 8
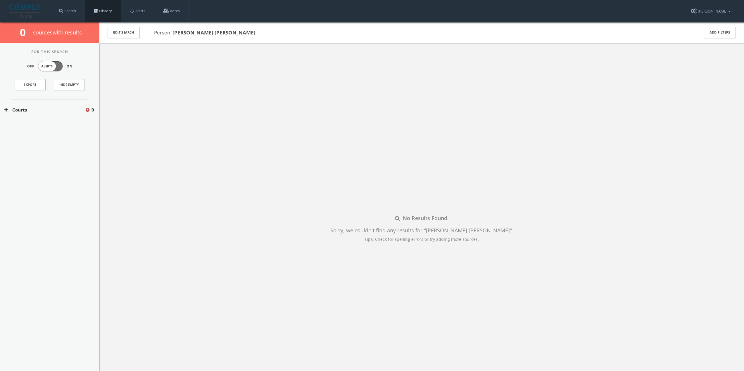
click at [98, 12] on span at bounding box center [96, 11] width 4 height 4
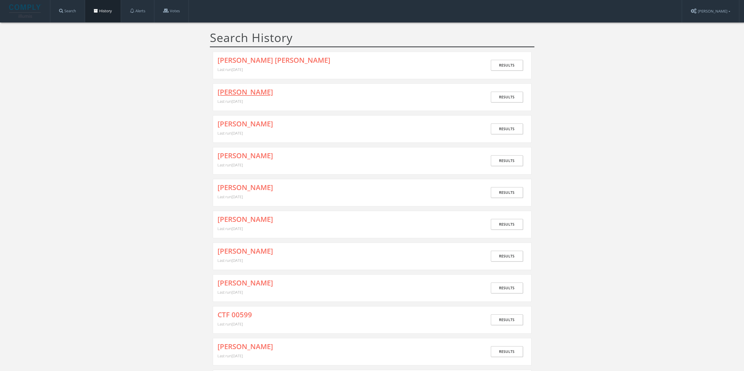
click at [230, 91] on link "[PERSON_NAME]" at bounding box center [245, 92] width 56 height 8
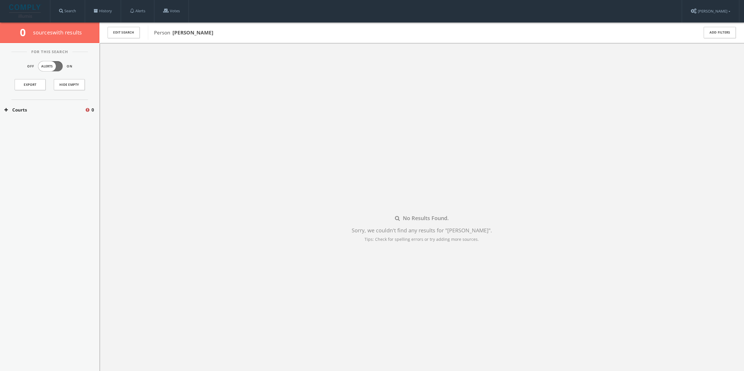
click at [198, 33] on b "[PERSON_NAME]" at bounding box center [192, 32] width 41 height 7
click at [167, 32] on span "Person [PERSON_NAME]" at bounding box center [183, 32] width 59 height 7
click at [131, 35] on button "Edit Search" at bounding box center [124, 32] width 32 height 11
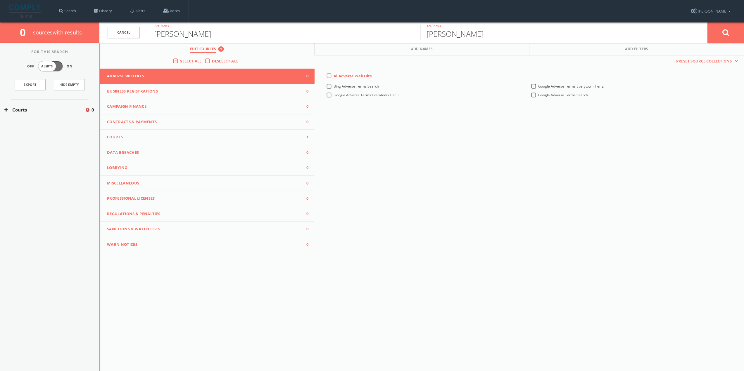
drag, startPoint x: 155, startPoint y: 33, endPoint x: 162, endPoint y: 27, distance: 8.7
click at [144, 32] on form "Cancel [PERSON_NAME] First name [PERSON_NAME] Last name [PERSON_NAME]" at bounding box center [421, 33] width 644 height 20
click at [113, 27] on link "Cancel" at bounding box center [124, 32] width 32 height 11
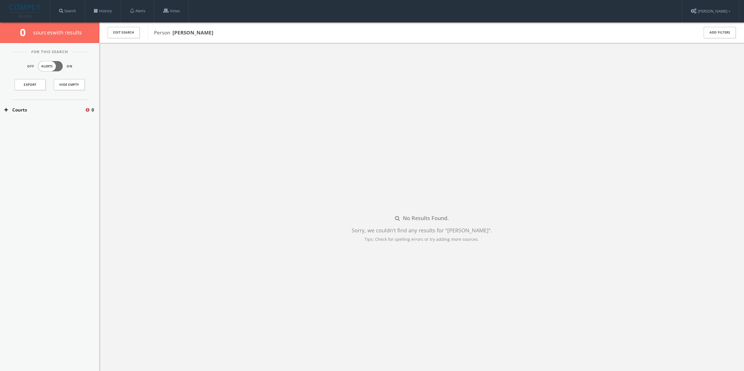
click at [53, 110] on button "Courts" at bounding box center [44, 110] width 80 height 7
click at [42, 125] on button "[US_STATE] Courts" at bounding box center [45, 127] width 82 height 6
click at [87, 142] on icon at bounding box center [89, 141] width 5 height 5
click at [57, 151] on link at bounding box center [49, 152] width 33 height 9
click at [219, 175] on div "No Results Found. Sorry, we couldn't find any results for " [PERSON_NAME] " . T…" at bounding box center [421, 228] width 644 height 371
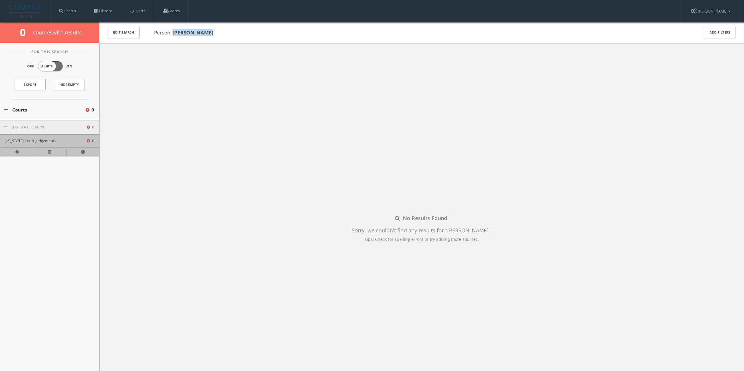
drag, startPoint x: 174, startPoint y: 31, endPoint x: 215, endPoint y: 33, distance: 40.9
click at [215, 33] on span "Person [PERSON_NAME]" at bounding box center [422, 33] width 537 height 8
copy b "[PERSON_NAME]"
